Goal: Navigation & Orientation: Find specific page/section

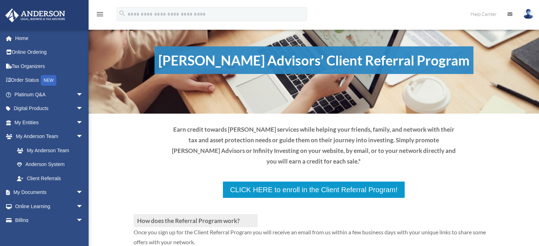
scroll to position [71, 0]
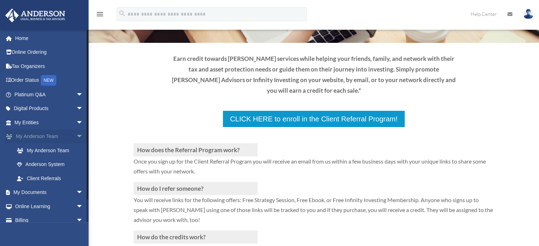
click at [54, 137] on link "My [PERSON_NAME] Team arrow_drop_down" at bounding box center [49, 137] width 89 height 14
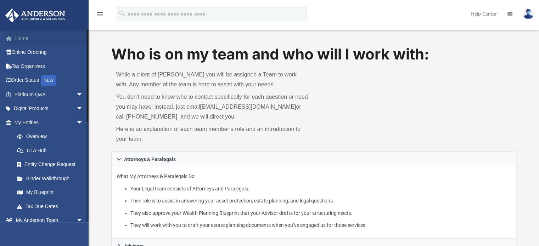
click at [33, 40] on link "Home" at bounding box center [49, 38] width 89 height 14
click at [15, 34] on link "Home" at bounding box center [49, 38] width 89 height 14
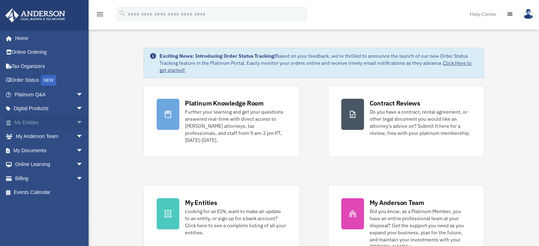
click at [76, 123] on span "arrow_drop_down" at bounding box center [83, 123] width 14 height 15
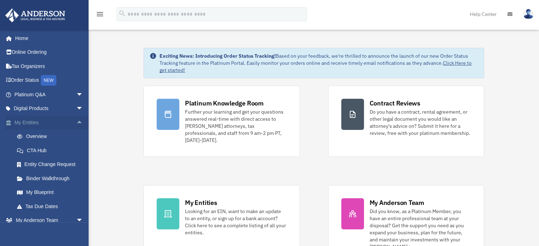
click at [76, 123] on span "arrow_drop_up" at bounding box center [83, 123] width 14 height 15
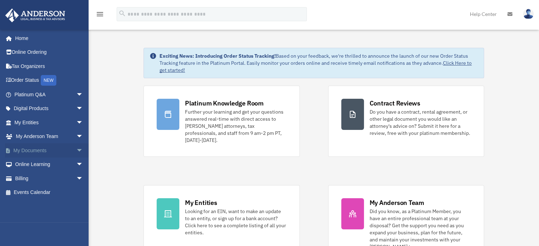
click at [76, 147] on span "arrow_drop_down" at bounding box center [83, 151] width 14 height 15
